Goal: Task Accomplishment & Management: Complete application form

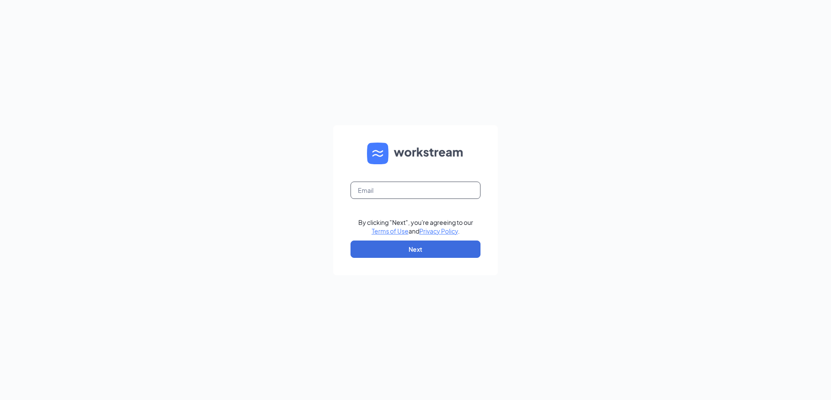
click at [403, 198] on input "text" at bounding box center [416, 190] width 130 height 17
click at [403, 195] on input "text" at bounding box center [416, 190] width 130 height 17
click at [403, 192] on input "text" at bounding box center [416, 190] width 130 height 17
type input "[EMAIL_ADDRESS][DOMAIN_NAME]"
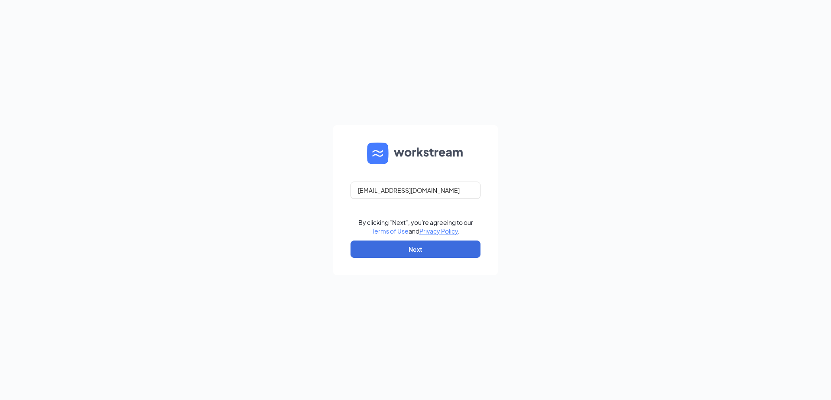
click at [372, 227] on link "Terms of Use" at bounding box center [390, 231] width 37 height 8
click at [422, 249] on button "Next" at bounding box center [416, 249] width 130 height 17
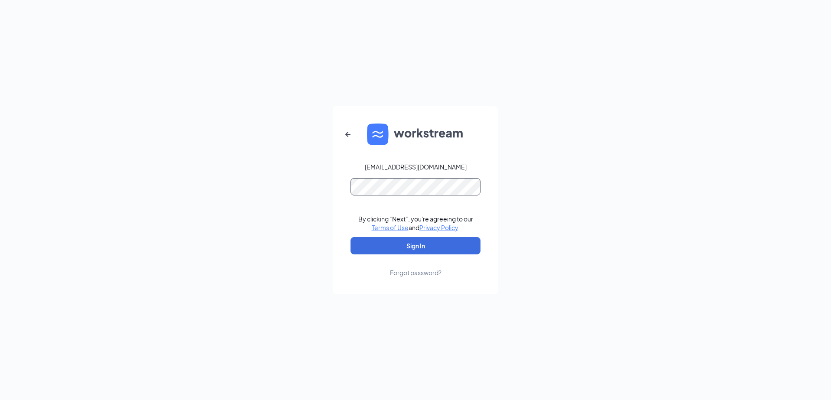
click at [351, 237] on button "Sign In" at bounding box center [416, 245] width 130 height 17
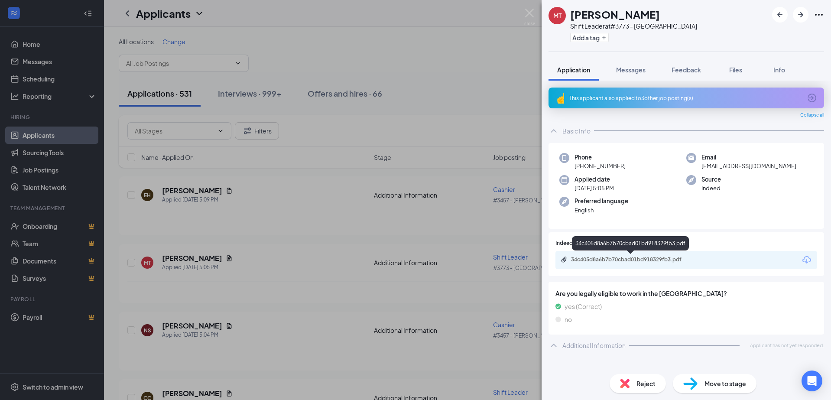
click at [595, 258] on div "34c405d8a6b7b70cbad01bd918329fb3.pdf" at bounding box center [631, 259] width 121 height 7
click at [443, 43] on div "MT Manny Torres Shift Leader at #3773 - Sunland Add a tag Application Messages …" at bounding box center [415, 200] width 831 height 400
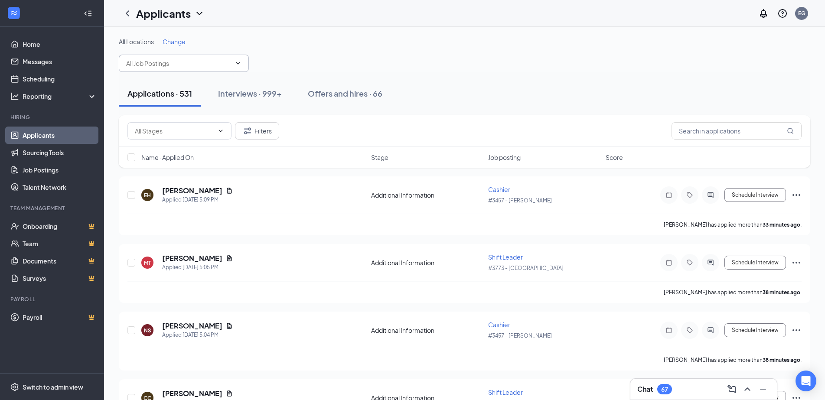
click at [151, 65] on input "text" at bounding box center [178, 64] width 105 height 10
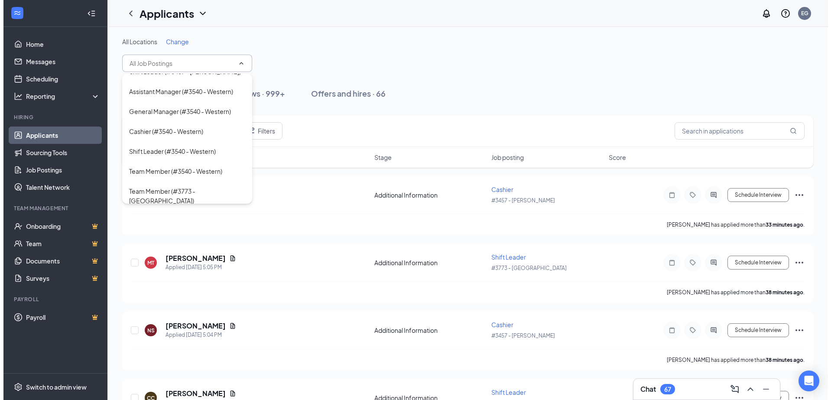
scroll to position [516, 0]
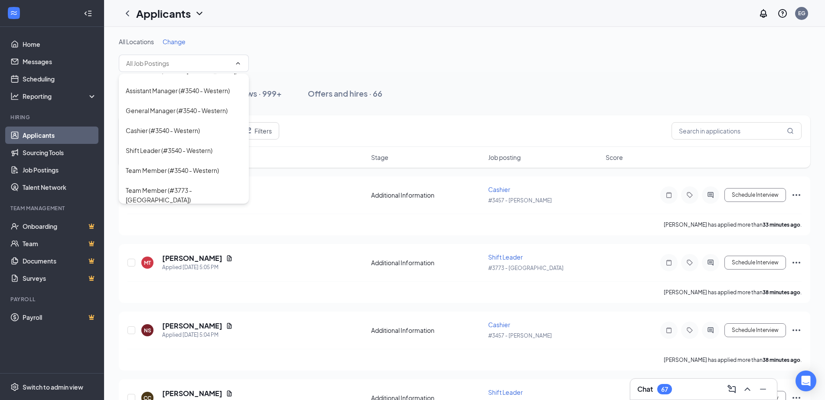
click at [169, 244] on div "Shift Leader (#3773 - Sunland)" at bounding box center [184, 253] width 116 height 19
type input "Shift Leader (#3773 - Sunland)"
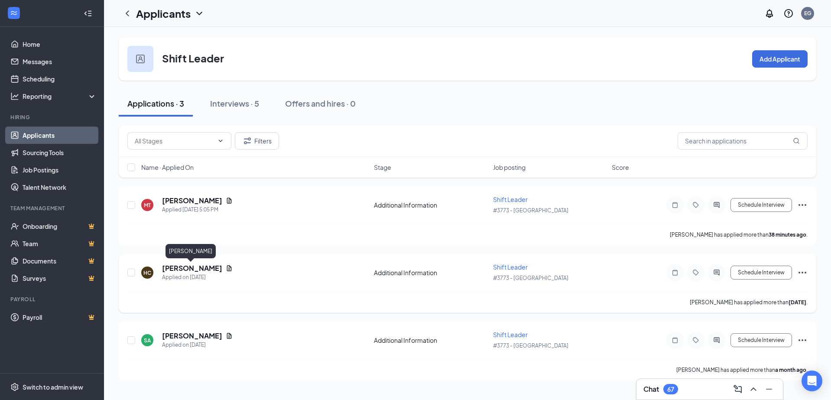
click at [192, 268] on h5 "Hector Campos" at bounding box center [192, 269] width 60 height 10
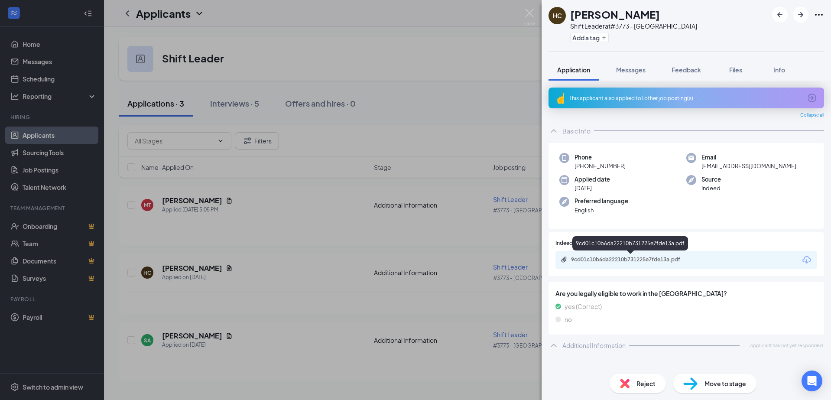
click at [630, 257] on div "9cd01c10b6da22210b731225e7fde13a.pdf" at bounding box center [631, 259] width 121 height 7
click at [400, 49] on div "HC Hector Campos Shift Leader at #3773 - Sunland Add a tag Application Messages…" at bounding box center [415, 200] width 831 height 400
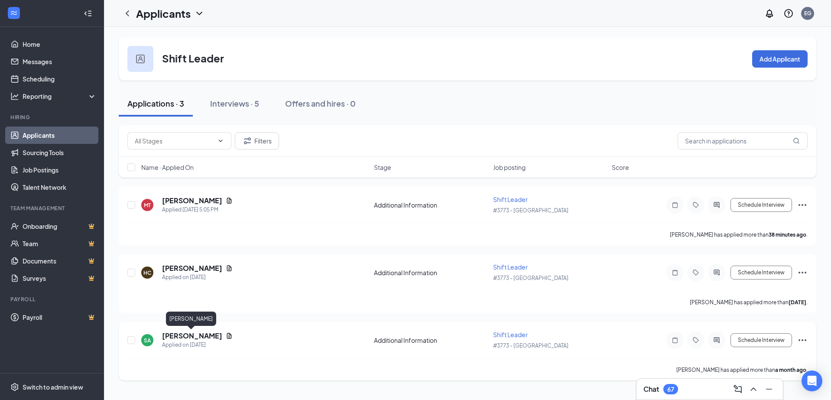
click at [205, 337] on h5 "Sandra Amador" at bounding box center [192, 336] width 60 height 10
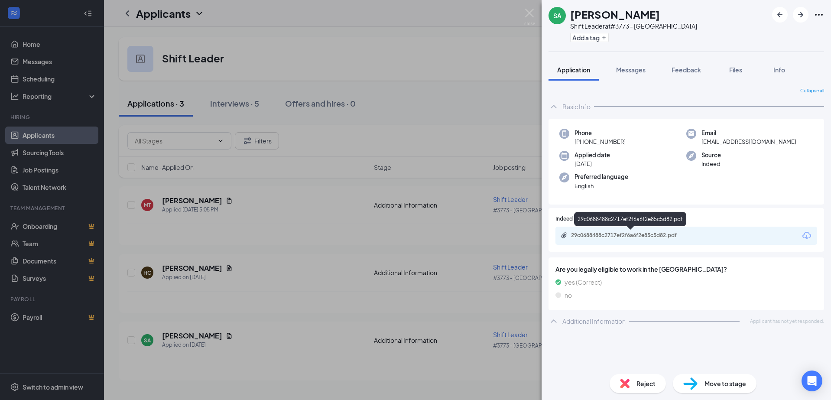
click at [603, 238] on div "29c0688488c2717ef2f6a6f2e85c5d82.pdf" at bounding box center [631, 235] width 121 height 7
click at [462, 45] on div "SA Sandra Amador Shift Leader at #3773 - Sunland Add a tag Application Messages…" at bounding box center [415, 200] width 831 height 400
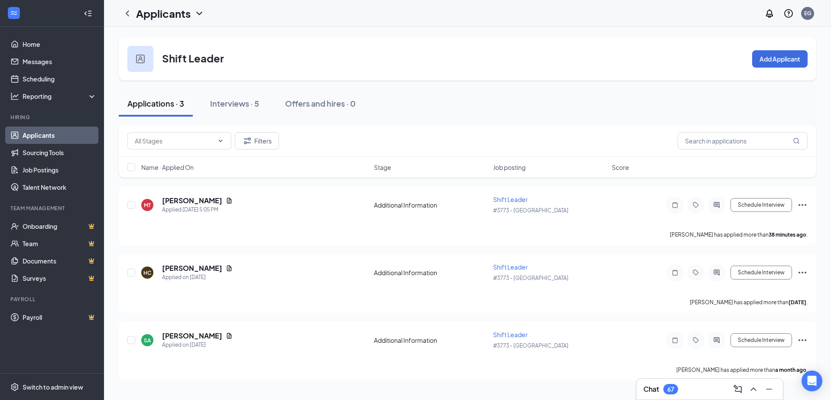
click at [179, 132] on div "Filters" at bounding box center [468, 141] width 698 height 32
click at [170, 143] on input "text" at bounding box center [174, 141] width 79 height 10
click at [174, 100] on div "Applications · 3" at bounding box center [155, 103] width 57 height 11
click at [125, 13] on icon "ChevronLeft" at bounding box center [127, 13] width 10 height 10
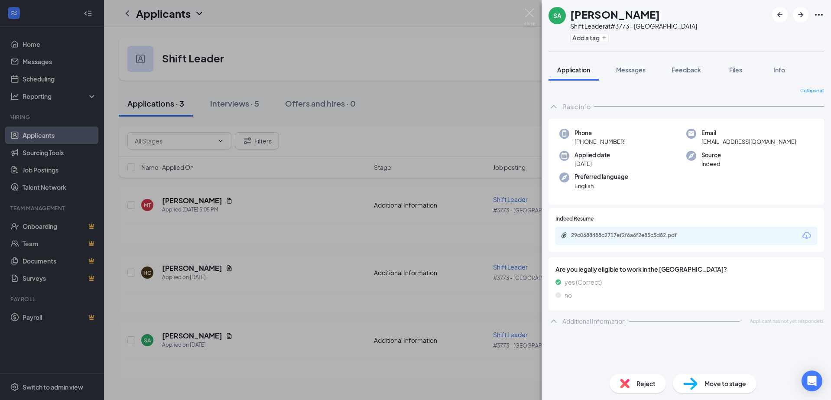
click at [225, 22] on div "SA Sandra Amador Shift Leader at #3773 - Sunland Add a tag Application Messages…" at bounding box center [415, 200] width 831 height 400
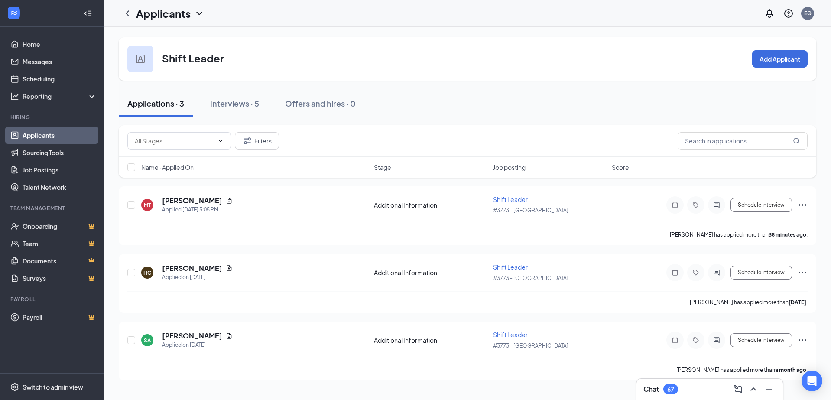
click at [196, 16] on icon "ChevronDown" at bounding box center [199, 13] width 10 height 10
click at [197, 12] on icon "ChevronDown" at bounding box center [199, 13] width 6 height 3
click at [127, 15] on icon "ChevronLeft" at bounding box center [127, 13] width 10 height 10
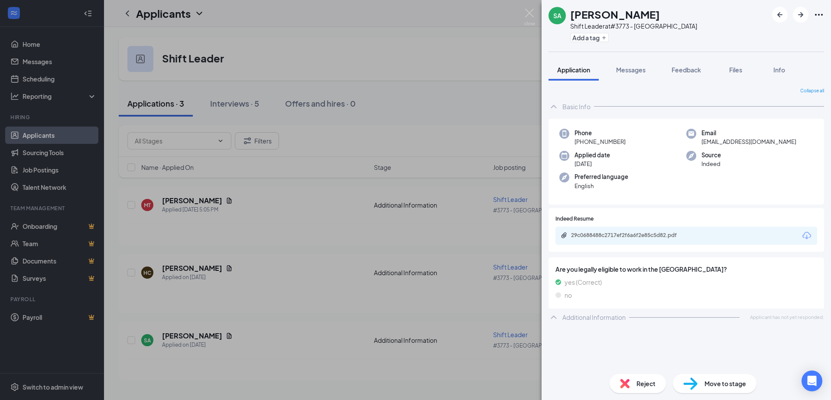
click at [304, 1] on div "SA Sandra Amador Shift Leader at #3773 - Sunland Add a tag Application Messages…" at bounding box center [415, 200] width 831 height 400
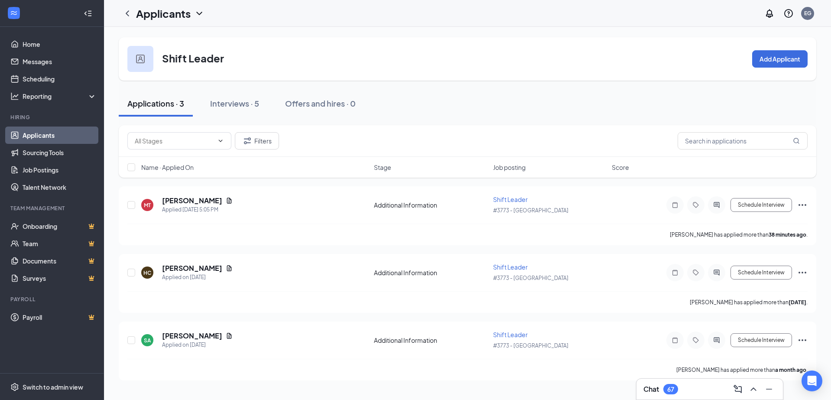
click at [88, 11] on icon "Collapse" at bounding box center [89, 13] width 3 height 6
